Goal: Information Seeking & Learning: Learn about a topic

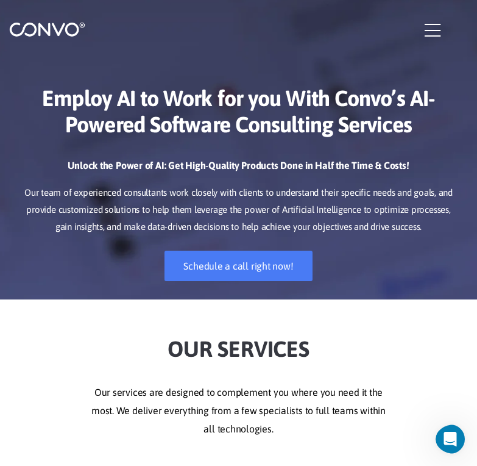
click at [432, 27] on icon "button" at bounding box center [433, 30] width 16 height 18
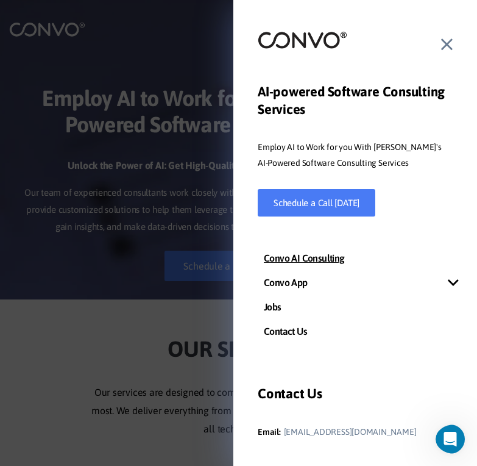
click at [442, 46] on icon at bounding box center [447, 44] width 12 height 18
click at [442, 46] on div at bounding box center [355, 44] width 195 height 28
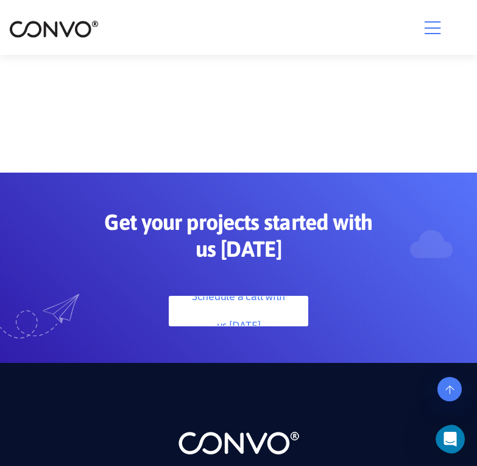
scroll to position [3062, 0]
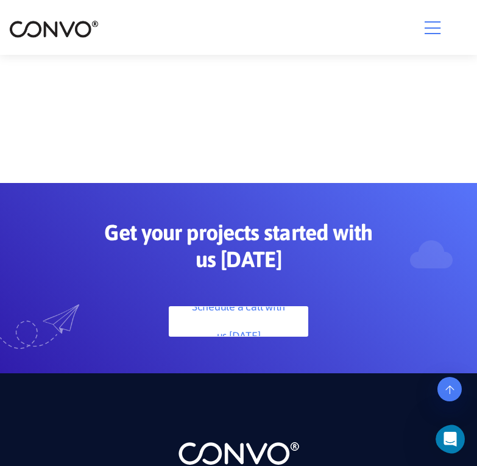
click at [444, 24] on button "button" at bounding box center [445, 27] width 40 height 17
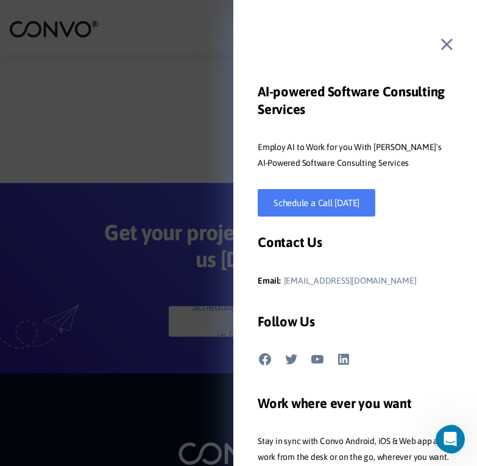
click at [438, 57] on div at bounding box center [355, 44] width 195 height 28
click at [439, 40] on div at bounding box center [355, 44] width 195 height 28
click at [457, 48] on div "AI-powered Software Consulting Services Employ AI to Work for you With Convo's …" at bounding box center [355, 233] width 244 height 466
click at [439, 53] on div at bounding box center [355, 44] width 195 height 28
click at [450, 48] on icon at bounding box center [447, 44] width 12 height 18
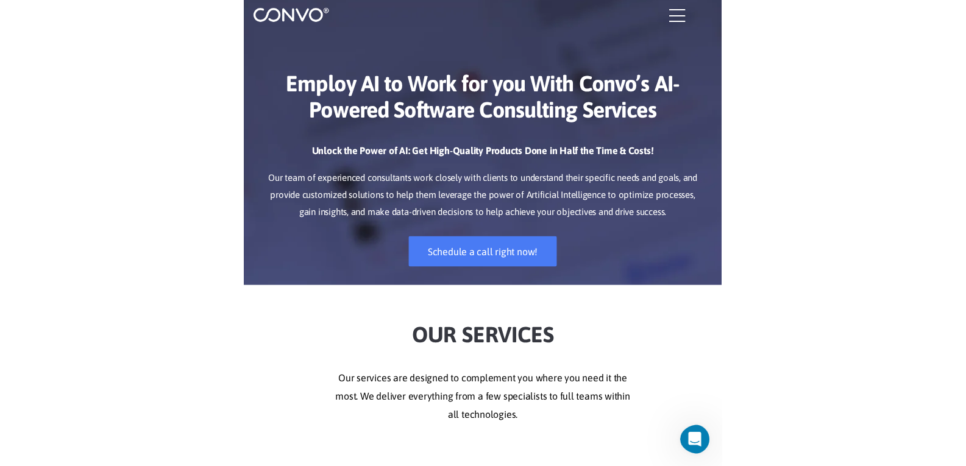
scroll to position [0, 0]
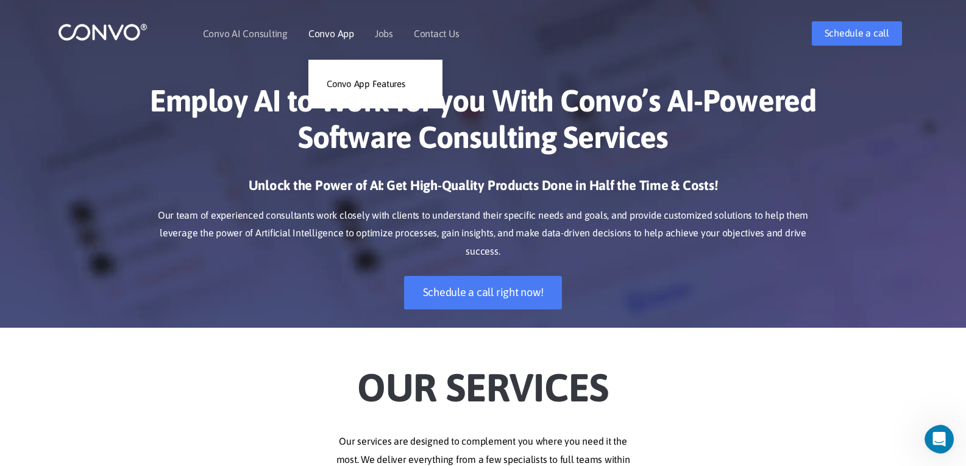
click at [322, 34] on link "Convo App" at bounding box center [331, 34] width 46 height 10
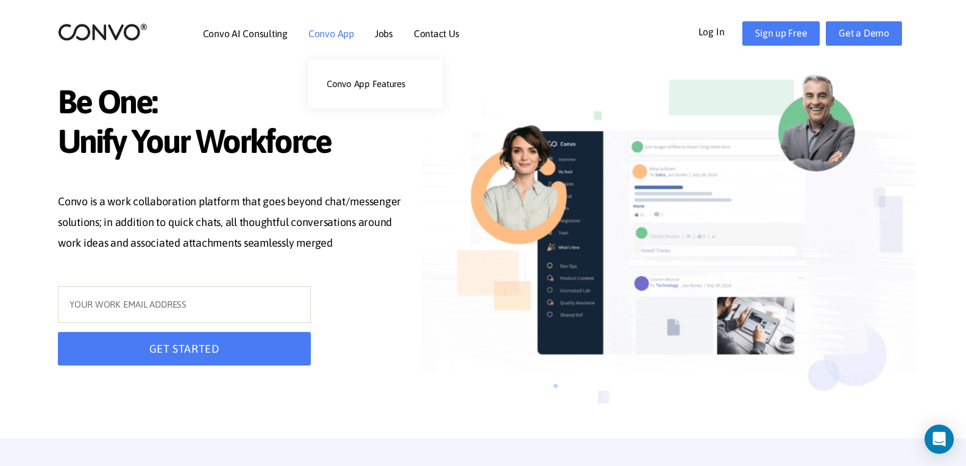
click at [347, 34] on link "Convo App" at bounding box center [331, 34] width 46 height 10
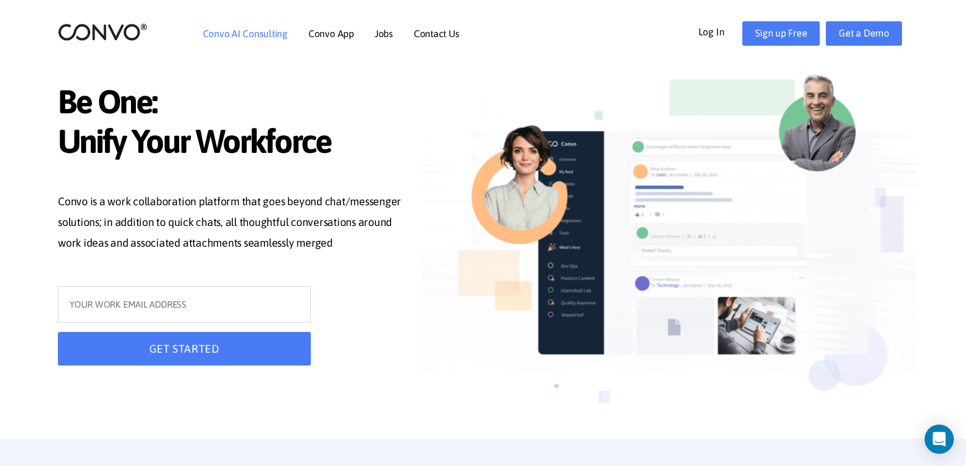
click at [264, 32] on link "Convo AI Consulting" at bounding box center [245, 34] width 85 height 10
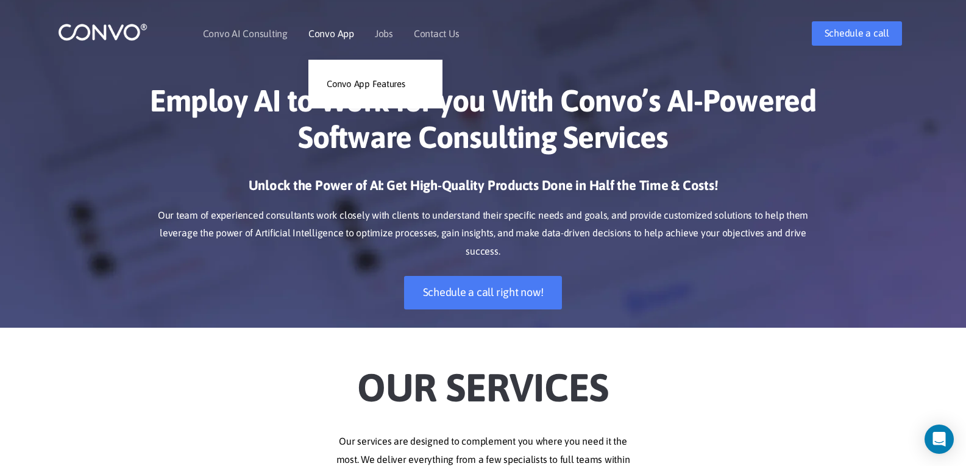
click at [331, 23] on li "Convo App Convo App Features" at bounding box center [331, 33] width 46 height 52
click at [331, 33] on link "Convo App" at bounding box center [331, 34] width 46 height 10
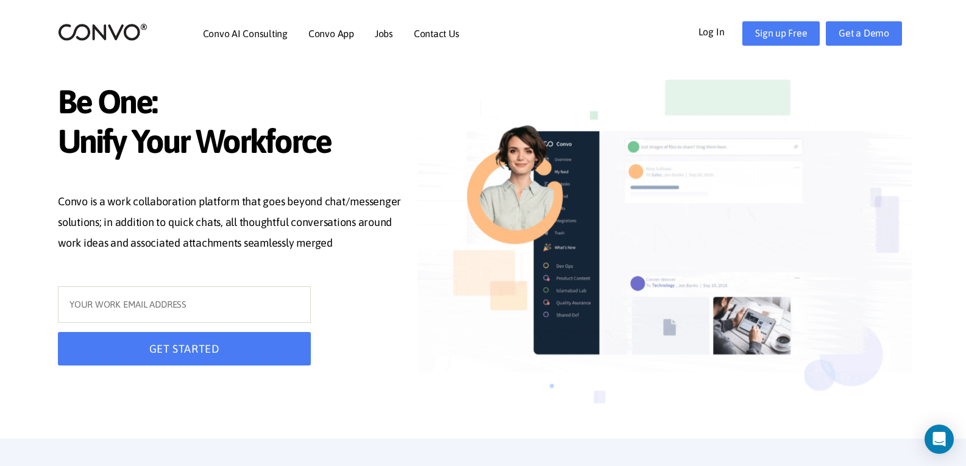
click at [723, 32] on link "Log In" at bounding box center [720, 31] width 44 height 20
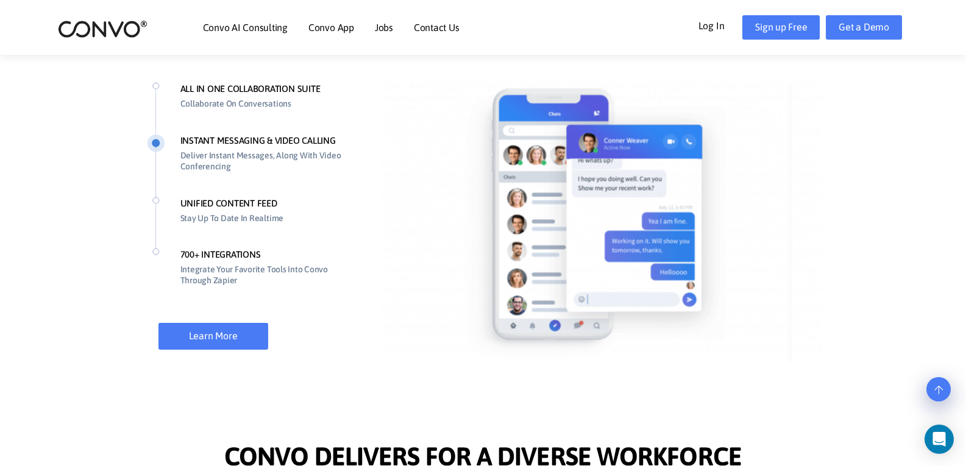
scroll to position [949, 0]
click at [431, 35] on li "Contact Us" at bounding box center [437, 27] width 46 height 52
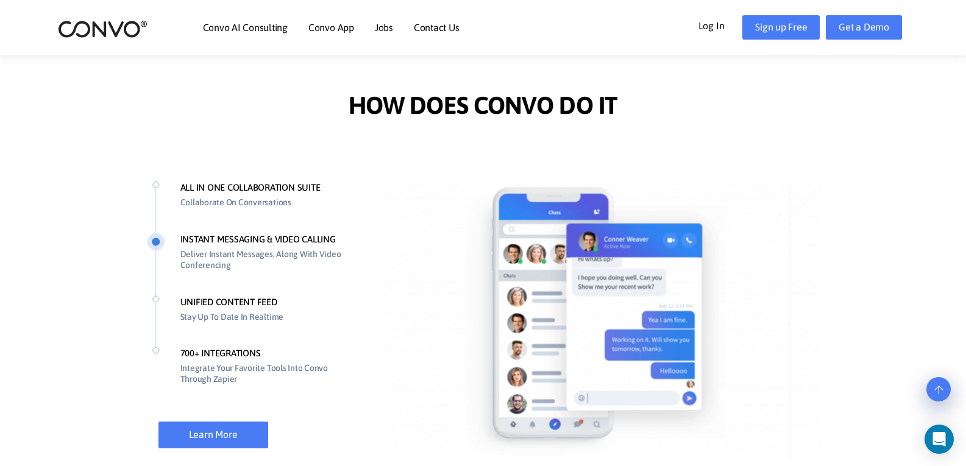
scroll to position [848, 0]
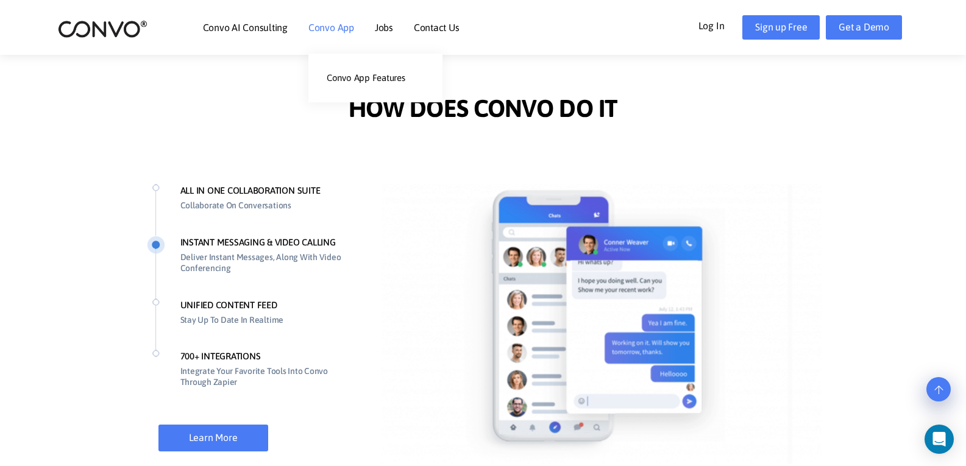
click at [342, 33] on li "Convo App Convo App Features" at bounding box center [331, 27] width 46 height 52
click at [357, 78] on link "Convo App Features" at bounding box center [375, 78] width 134 height 24
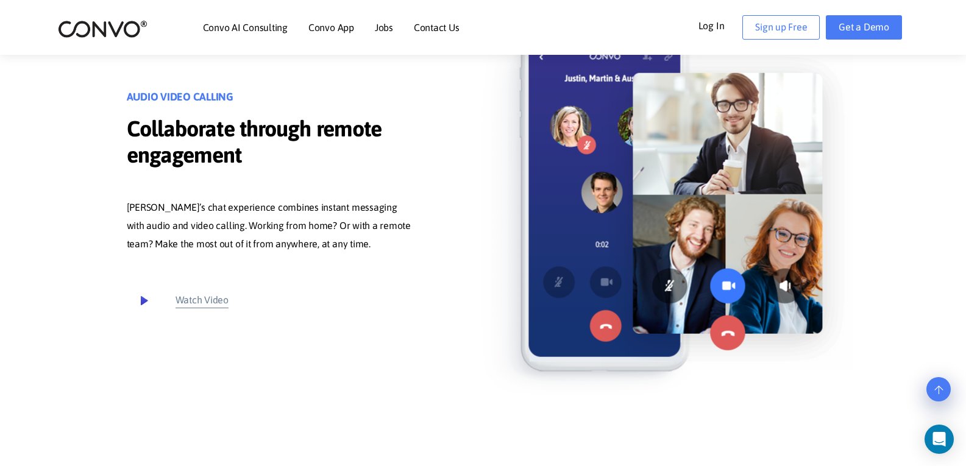
scroll to position [3605, 0]
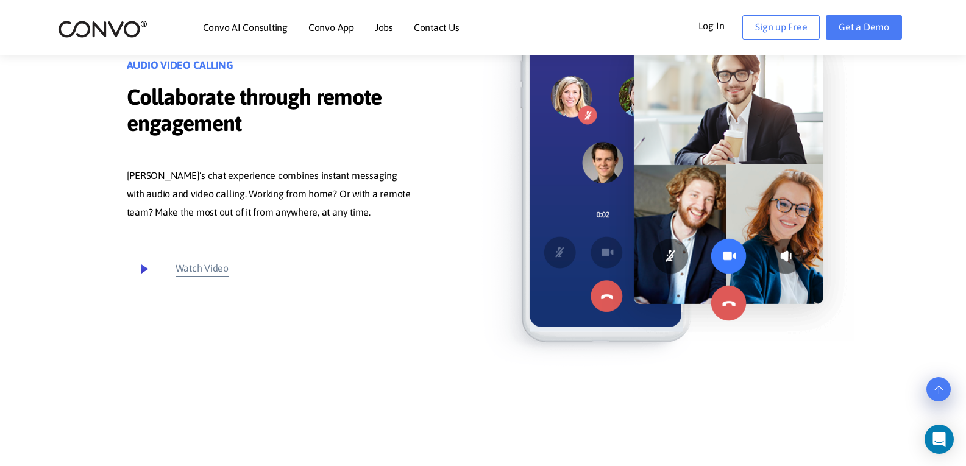
drag, startPoint x: 265, startPoint y: 40, endPoint x: 265, endPoint y: 31, distance: 8.5
click at [265, 31] on li "Convo AI Consulting" at bounding box center [245, 27] width 85 height 52
click at [265, 31] on link "Convo AI Consulting" at bounding box center [245, 28] width 85 height 10
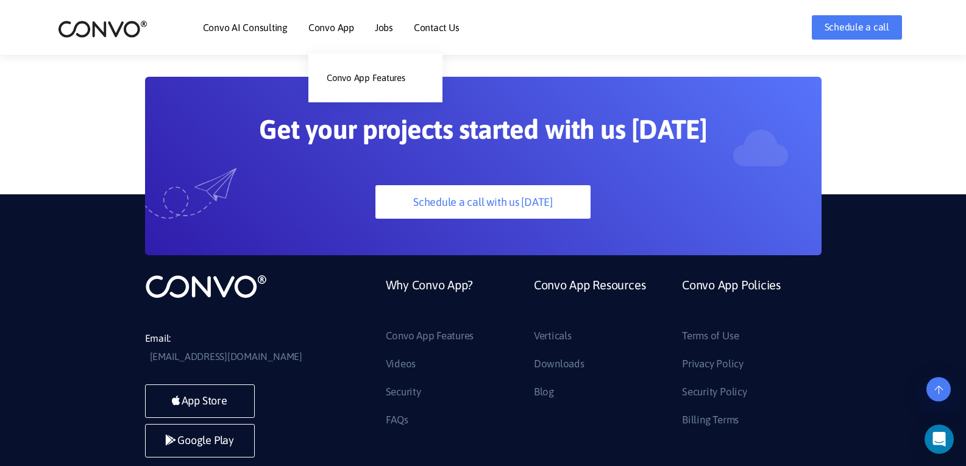
scroll to position [3419, 0]
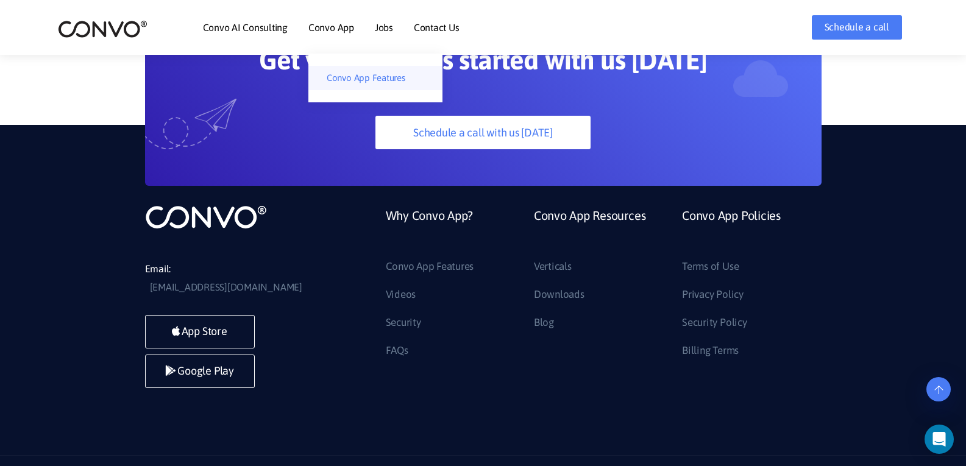
click at [340, 69] on link "Convo App Features" at bounding box center [375, 78] width 134 height 24
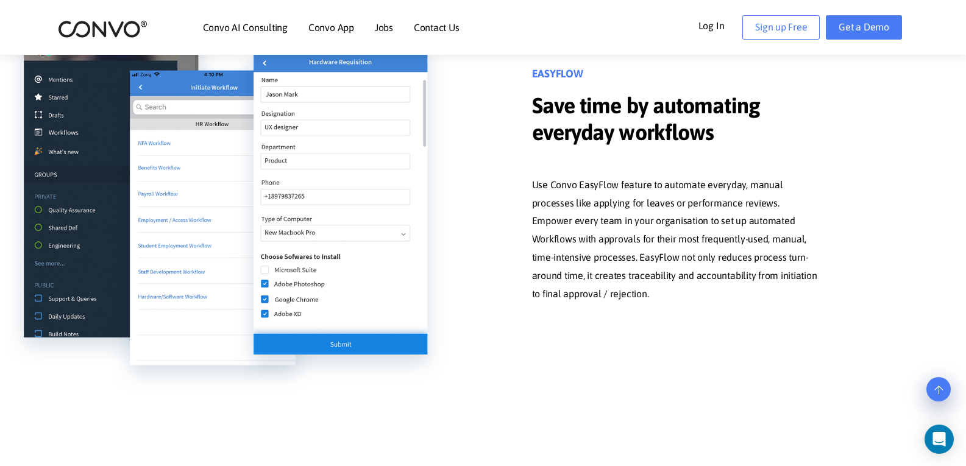
scroll to position [1406, 0]
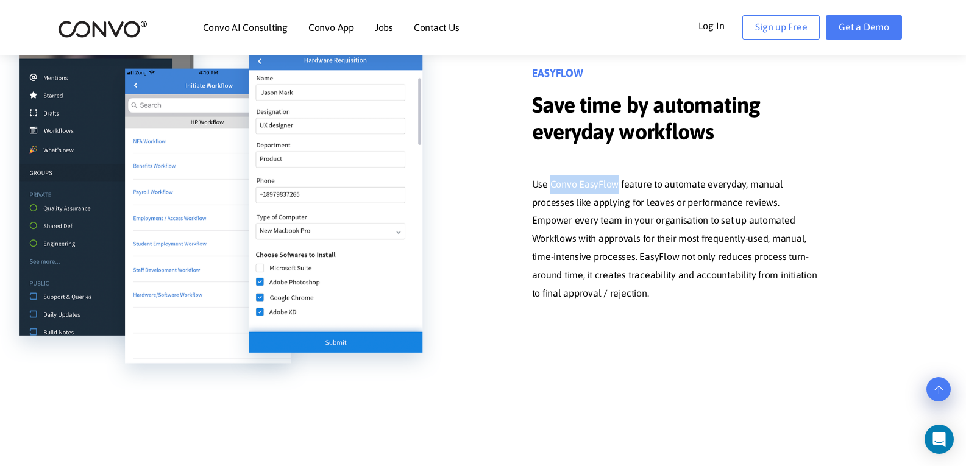
drag, startPoint x: 550, startPoint y: 179, endPoint x: 616, endPoint y: 180, distance: 66.4
click at [616, 180] on p "Use Convo EasyFlow feature to automate everyday, manual processes like applying…" at bounding box center [676, 239] width 289 height 127
copy p "Convo EasyFlow"
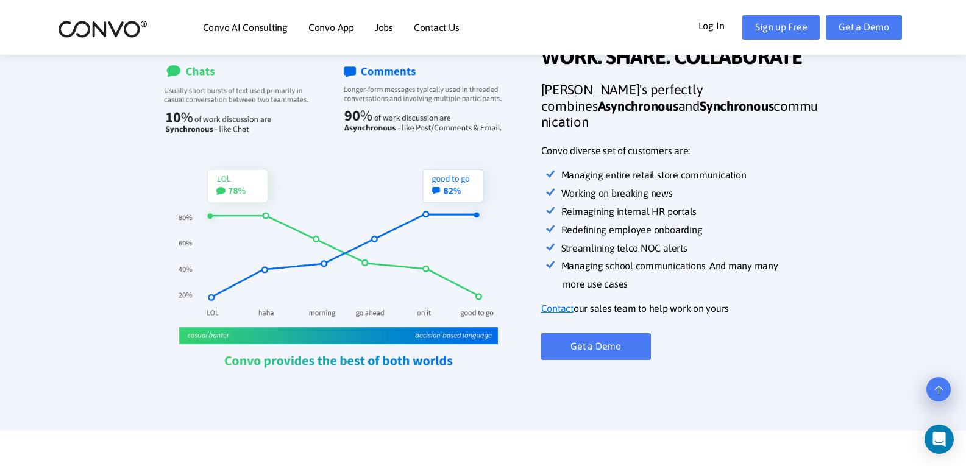
scroll to position [438, 0]
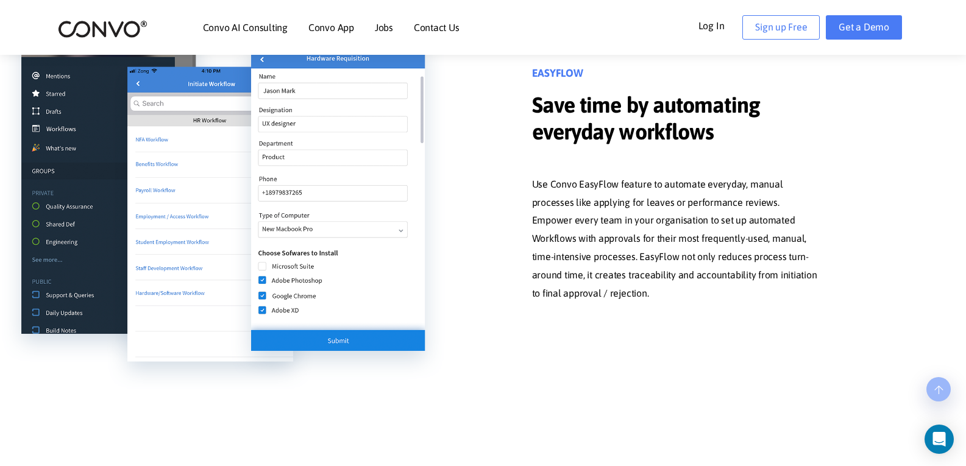
scroll to position [1406, 0]
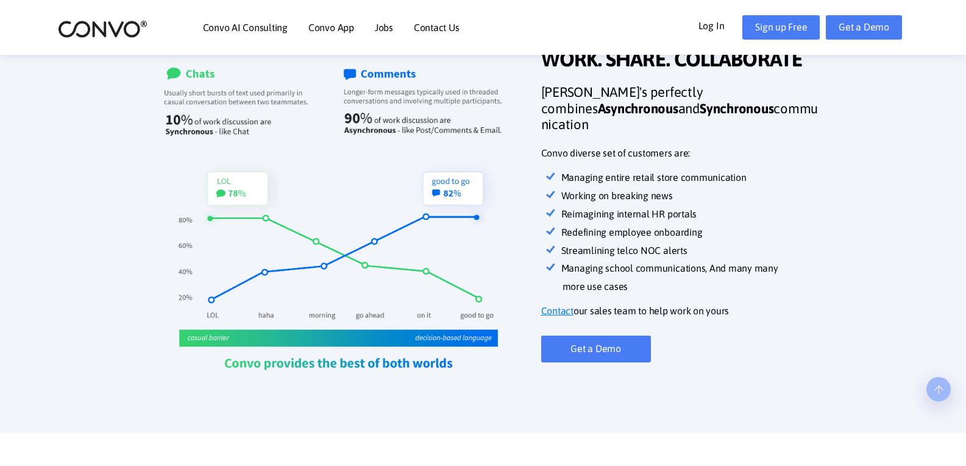
scroll to position [438, 0]
